Goal: Task Accomplishment & Management: Complete application form

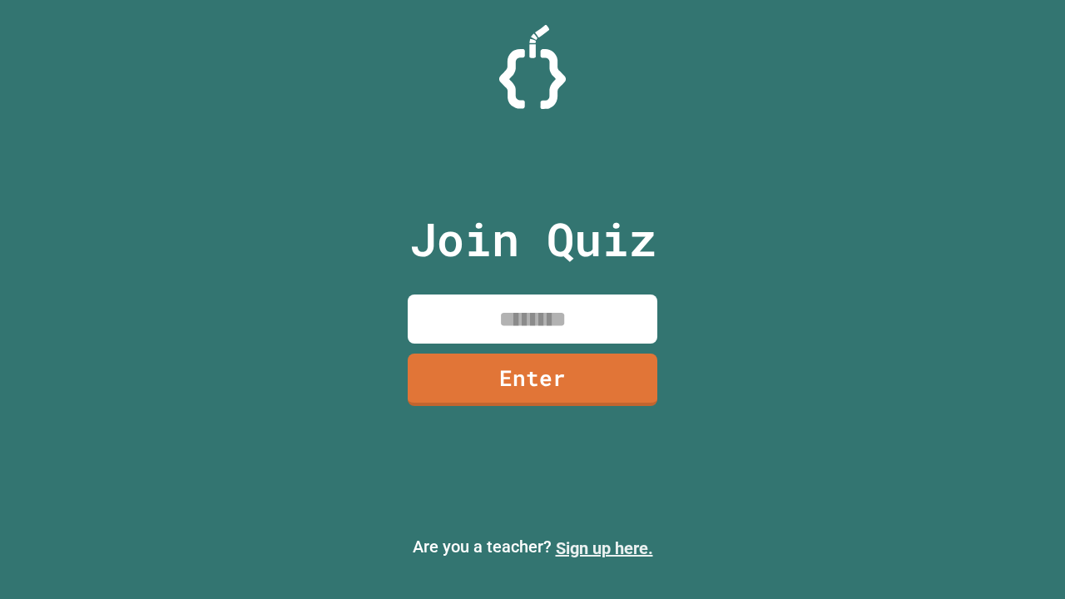
click at [604, 548] on link "Sign up here." at bounding box center [604, 548] width 97 height 20
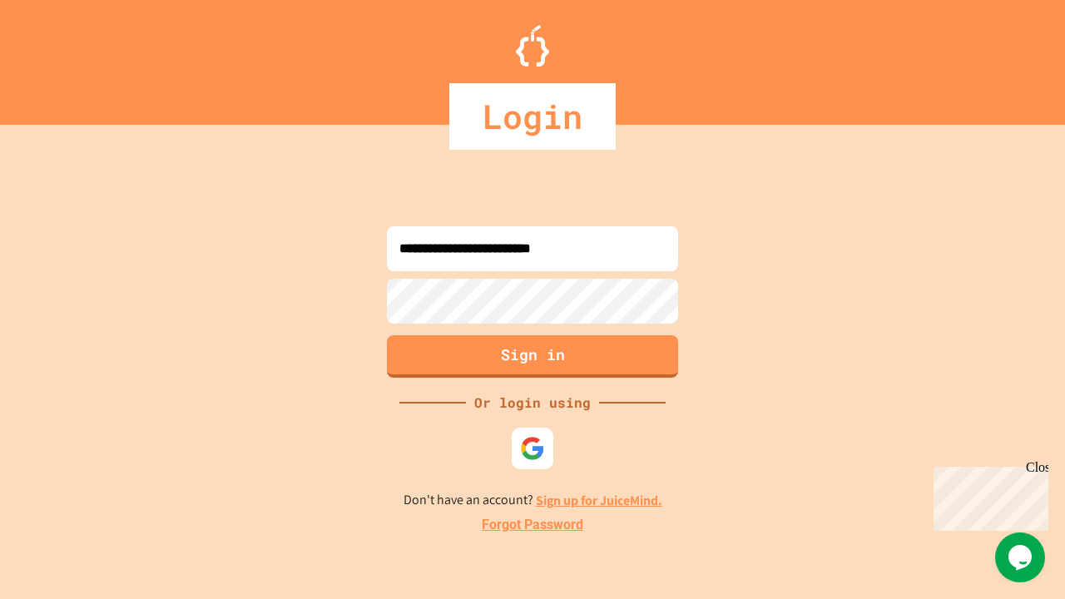
type input "**********"
